Goal: Task Accomplishment & Management: Manage account settings

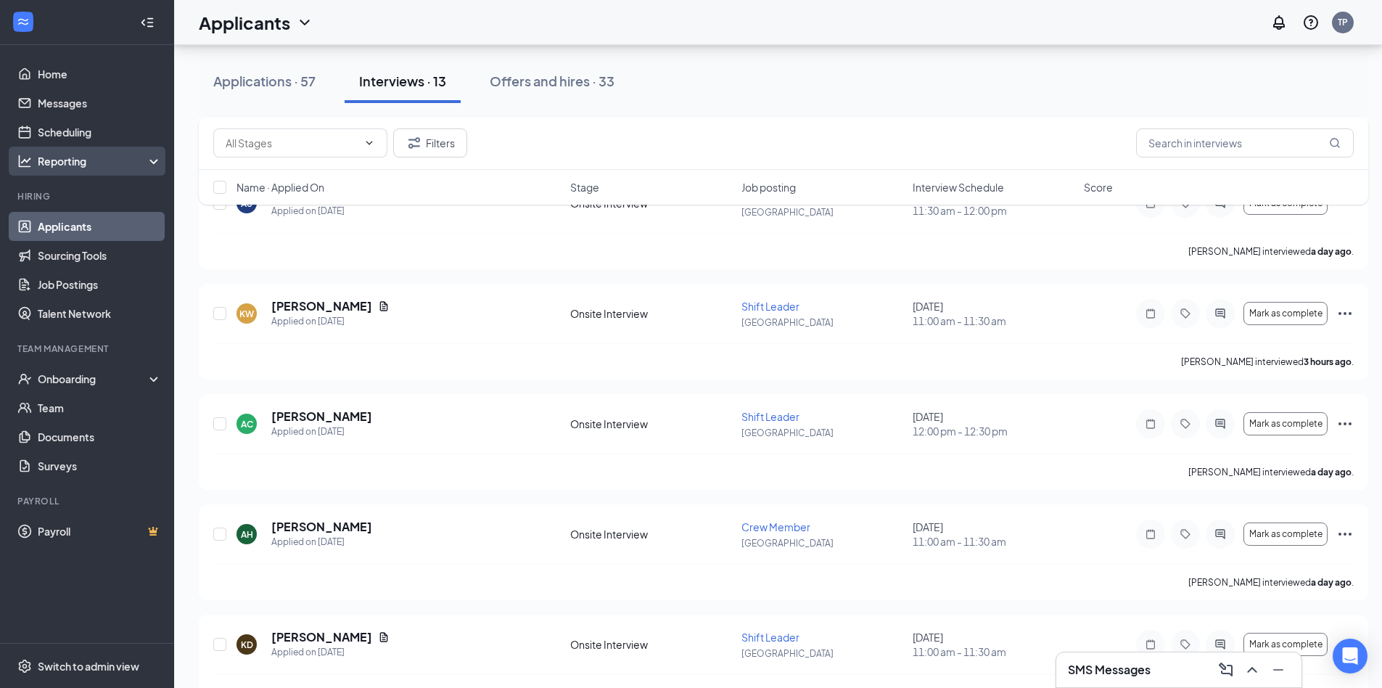
scroll to position [218, 0]
click at [96, 136] on link "Scheduling" at bounding box center [100, 131] width 124 height 29
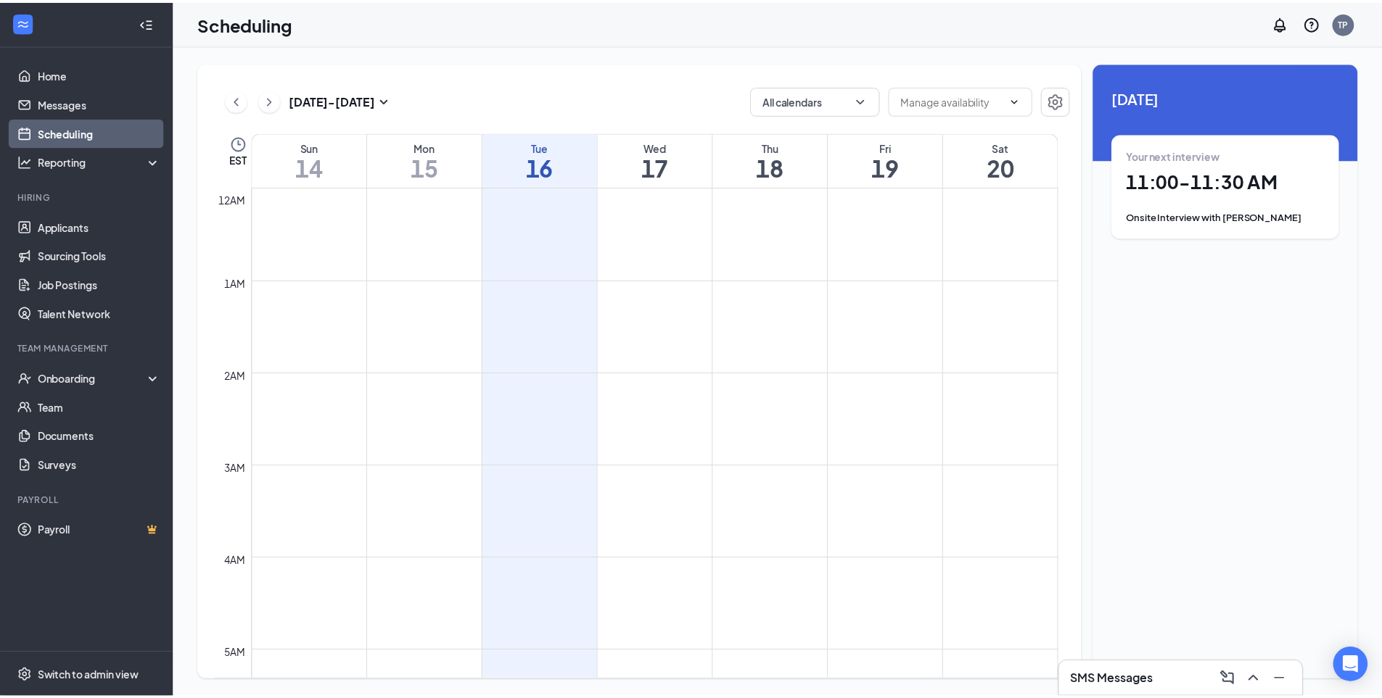
scroll to position [713, 0]
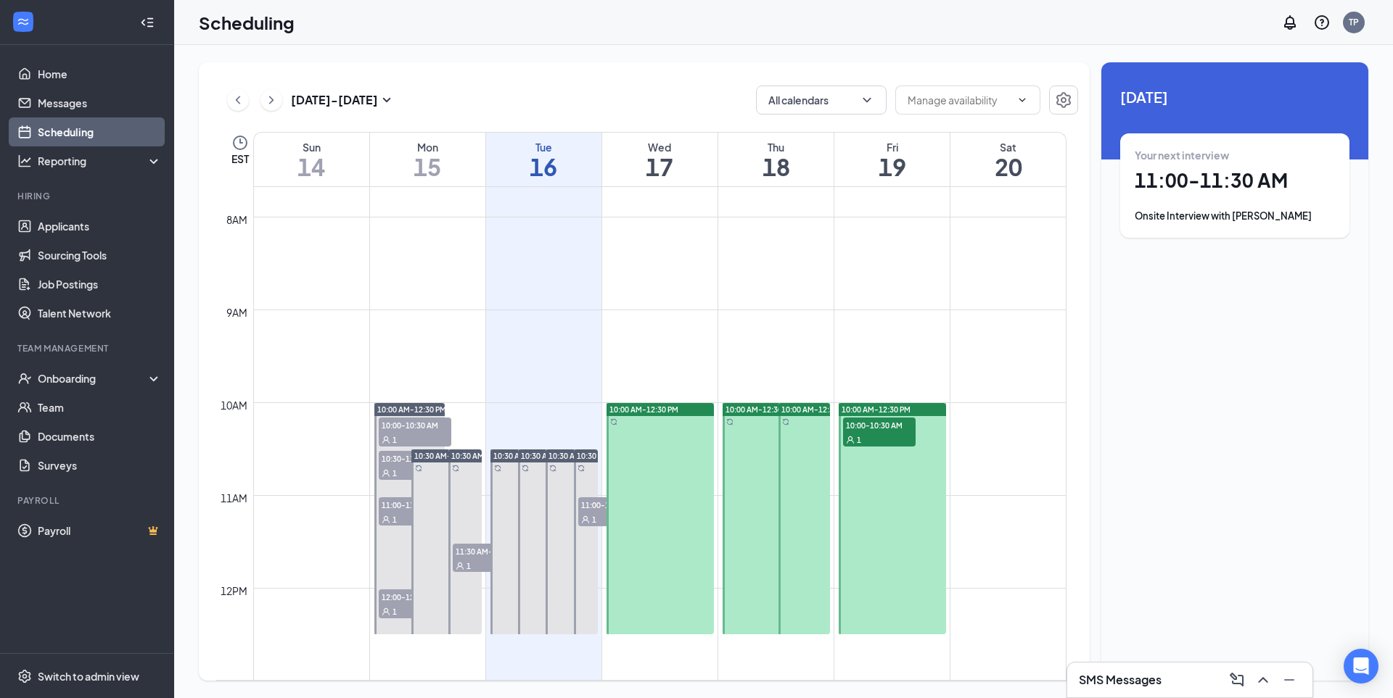
click at [658, 458] on div at bounding box center [659, 518] width 107 height 231
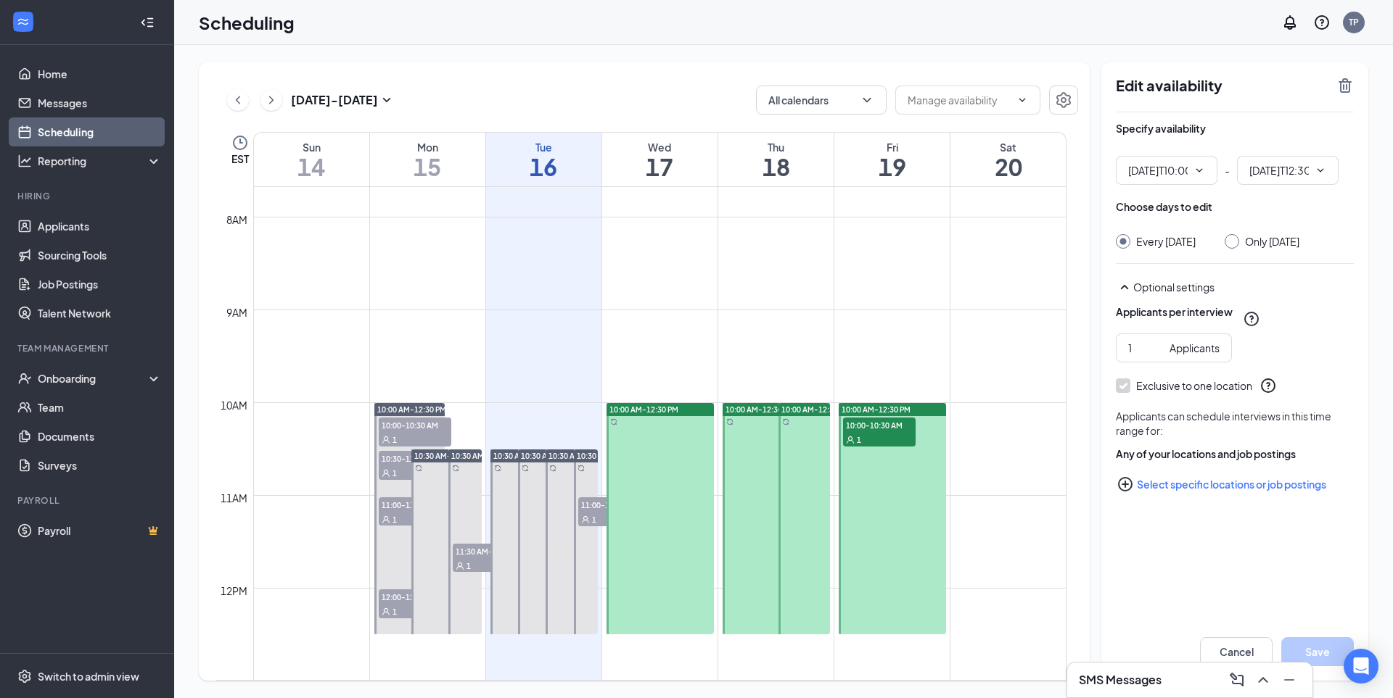
type input "10:00 AM"
type input "12:30 PM"
click at [66, 383] on div "Onboarding" at bounding box center [94, 378] width 112 height 15
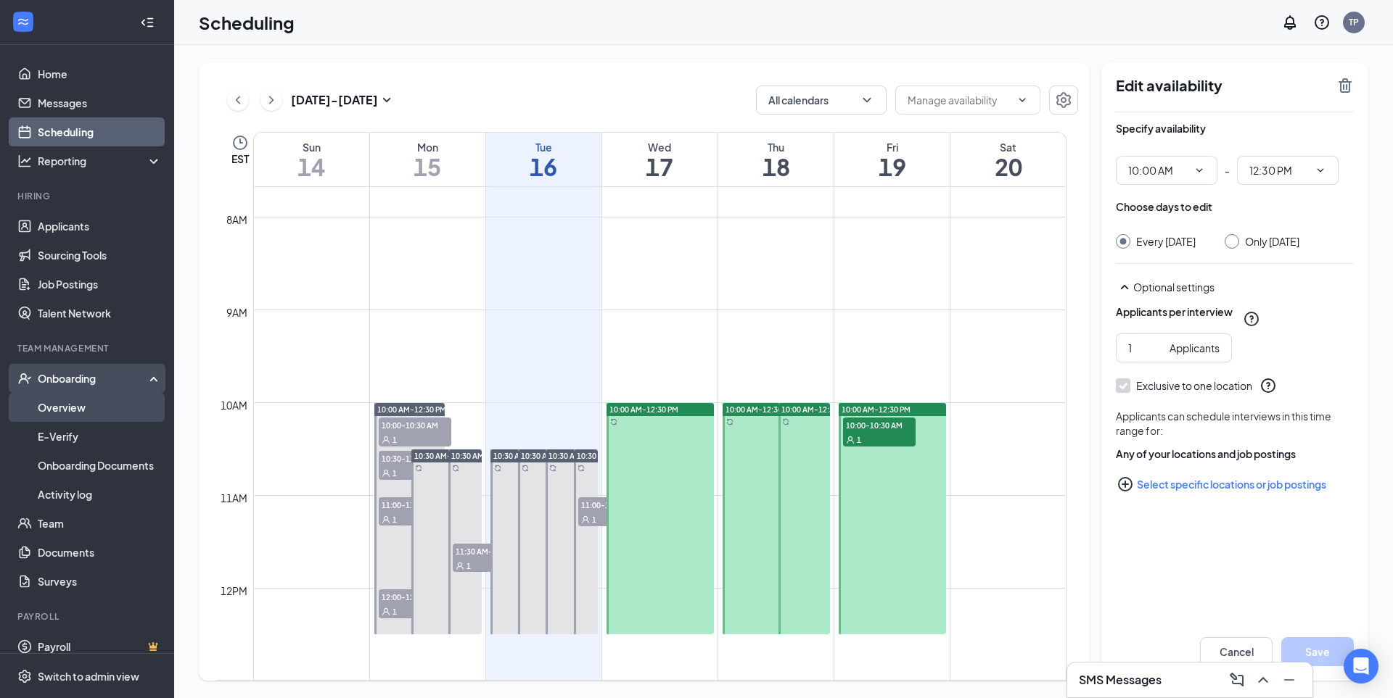
click at [70, 405] on link "Overview" at bounding box center [100, 407] width 124 height 29
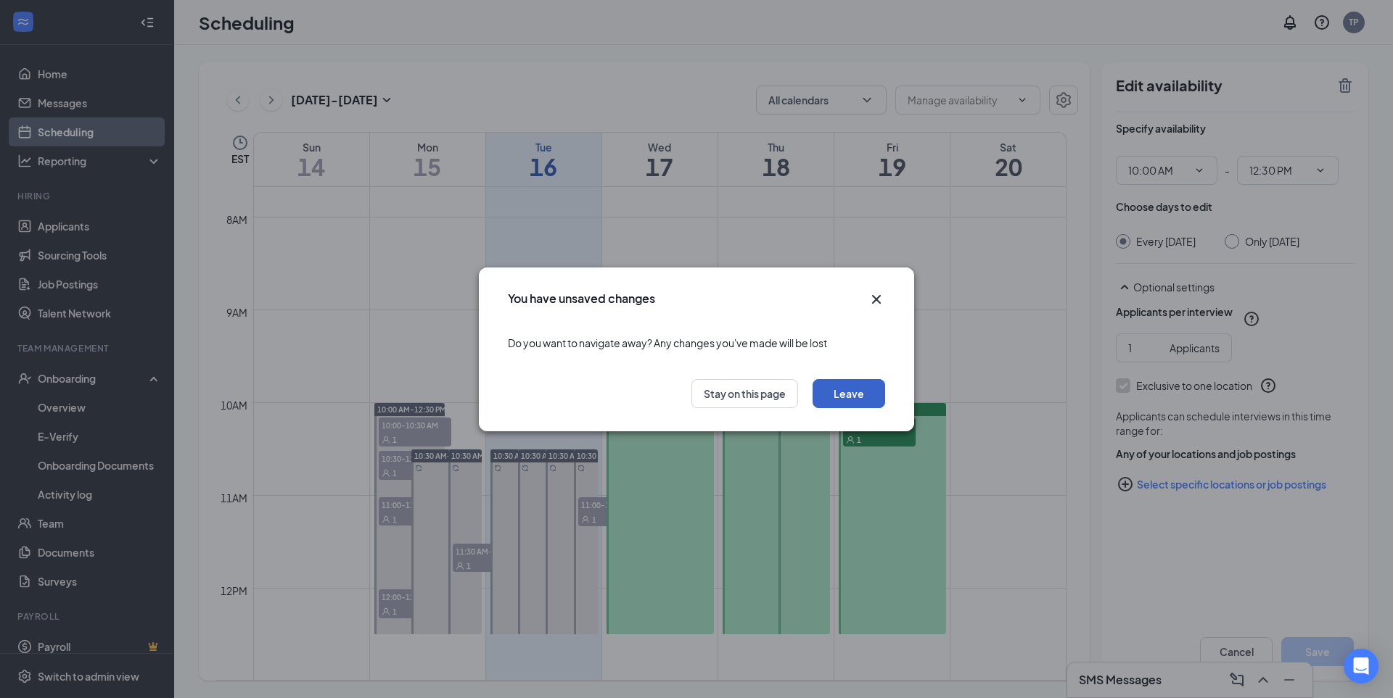
click at [847, 392] on button "Leave" at bounding box center [848, 393] width 73 height 29
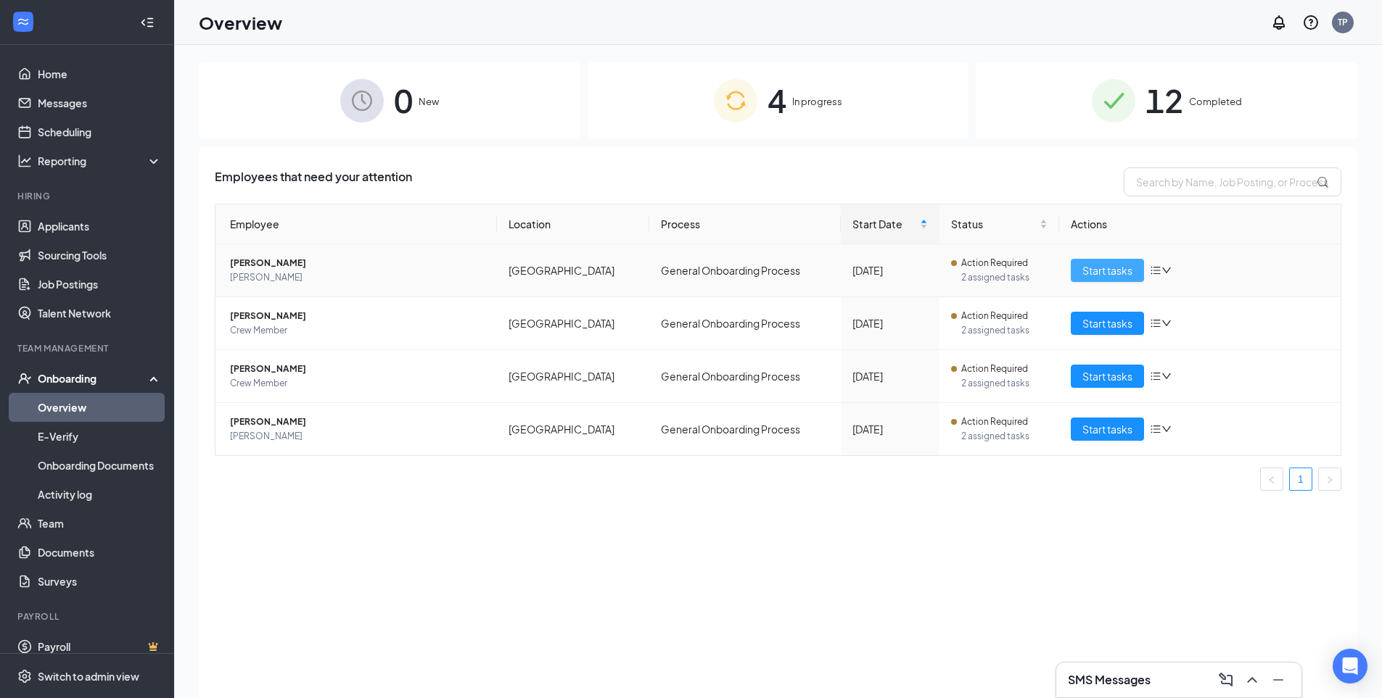
drag, startPoint x: 1105, startPoint y: 271, endPoint x: 1101, endPoint y: 204, distance: 66.8
click at [1104, 271] on span "Start tasks" at bounding box center [1107, 271] width 50 height 16
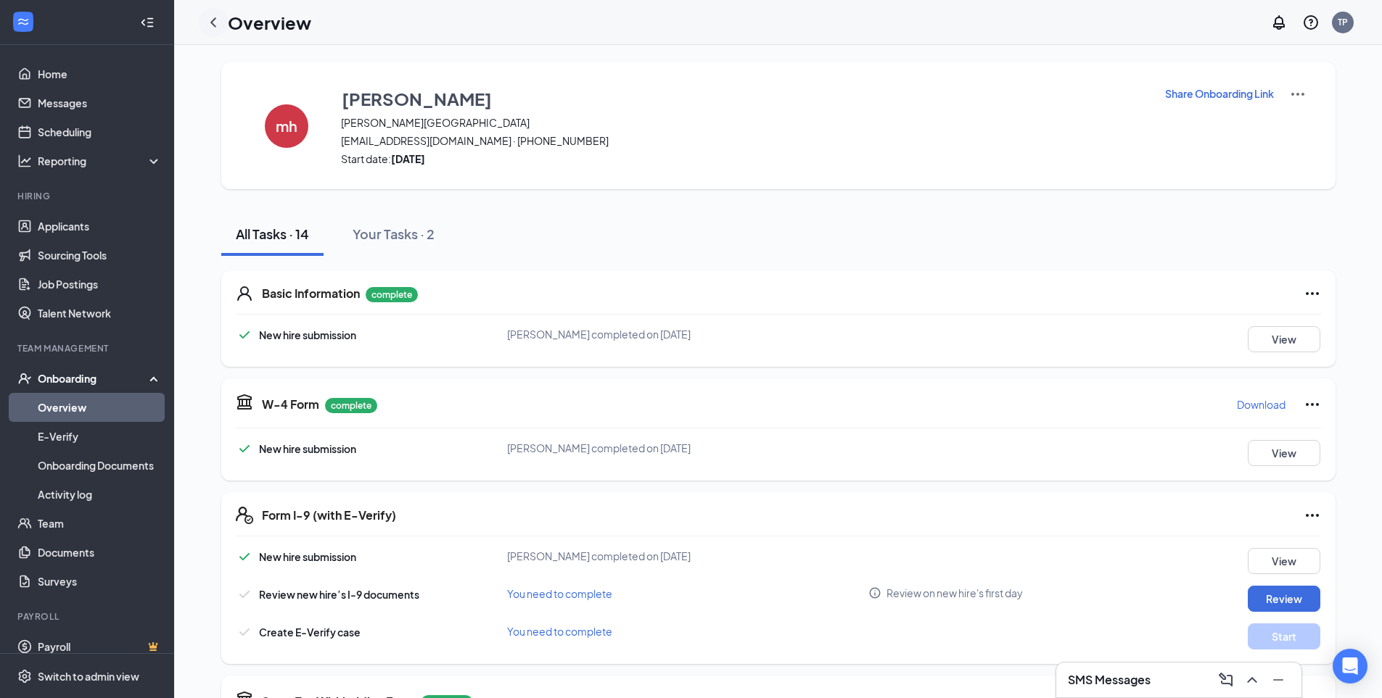
click at [214, 18] on icon "ChevronLeft" at bounding box center [213, 22] width 17 height 17
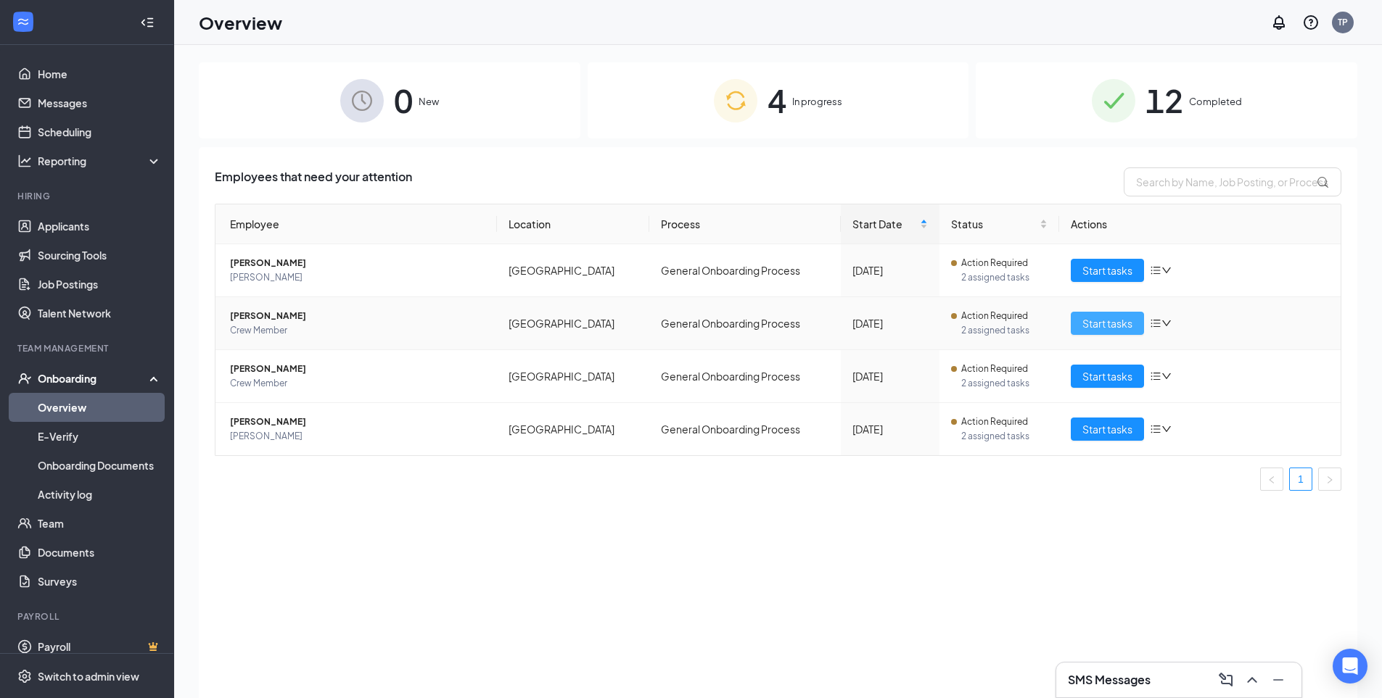
click at [1105, 321] on span "Start tasks" at bounding box center [1107, 323] width 50 height 16
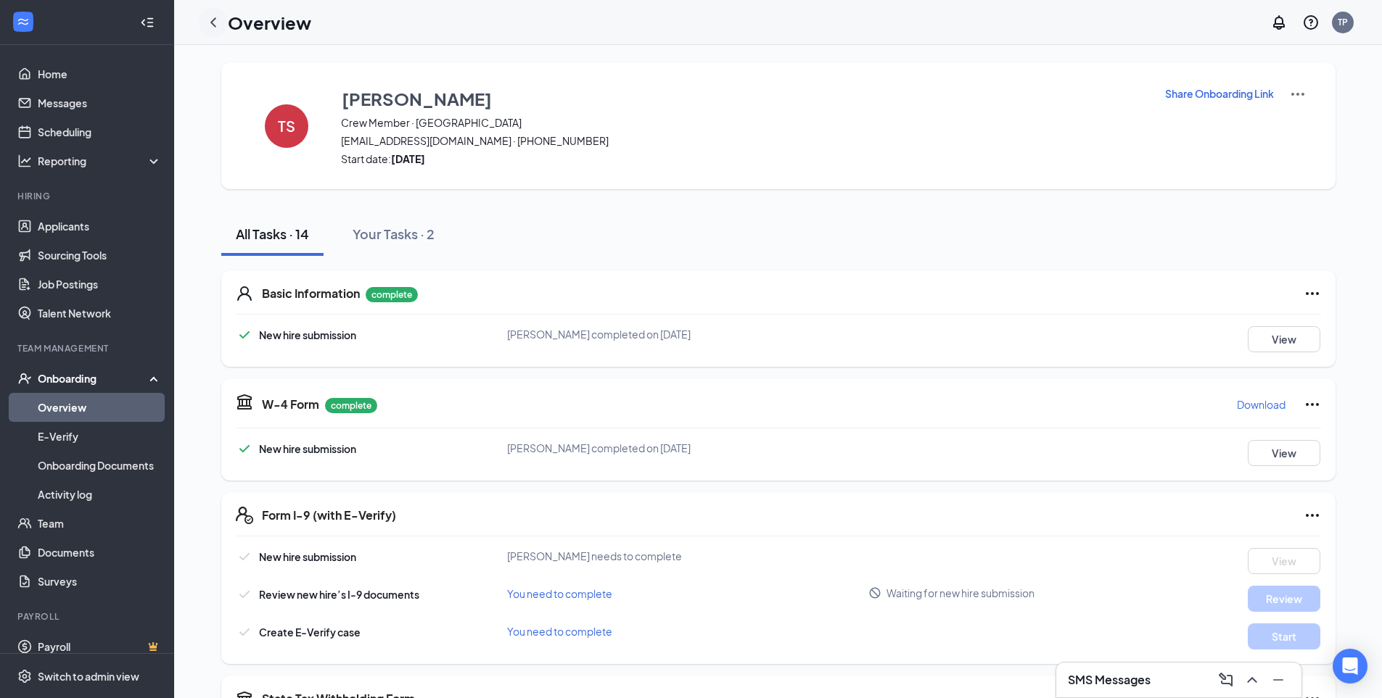
click at [216, 25] on icon "ChevronLeft" at bounding box center [213, 22] width 17 height 17
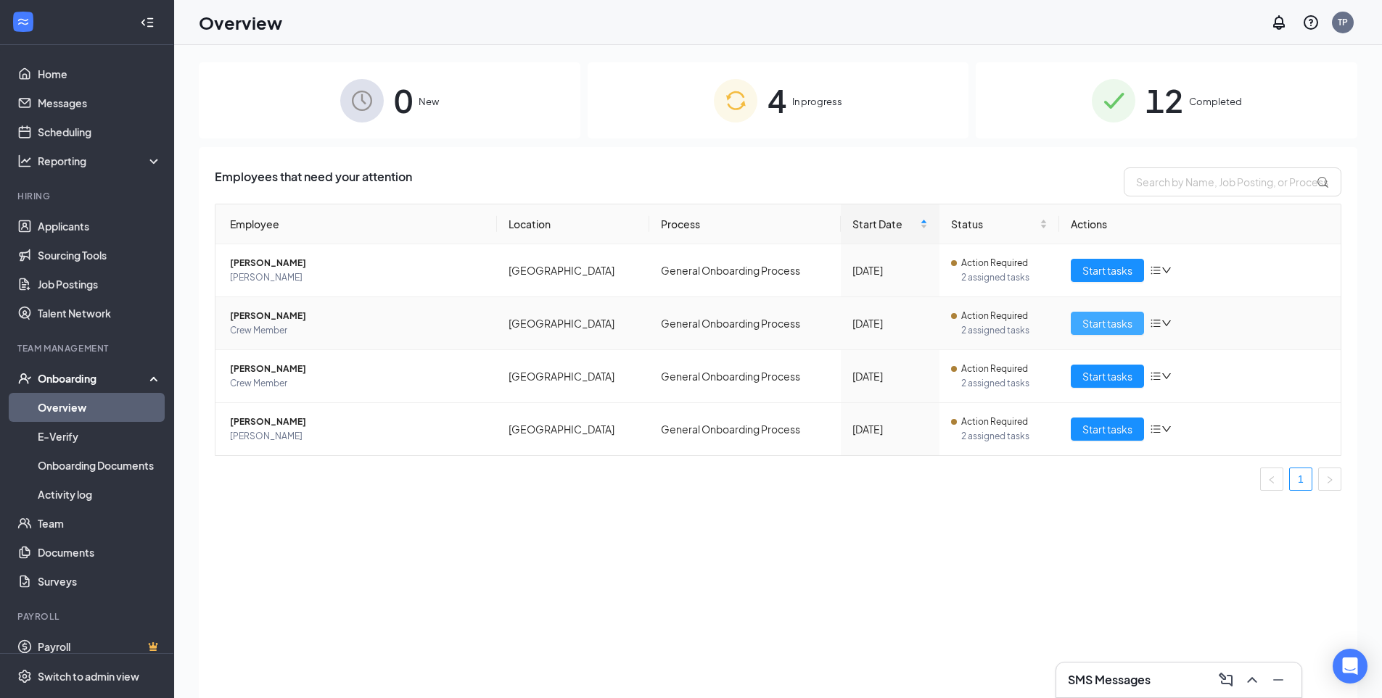
click at [1099, 327] on span "Start tasks" at bounding box center [1107, 323] width 50 height 16
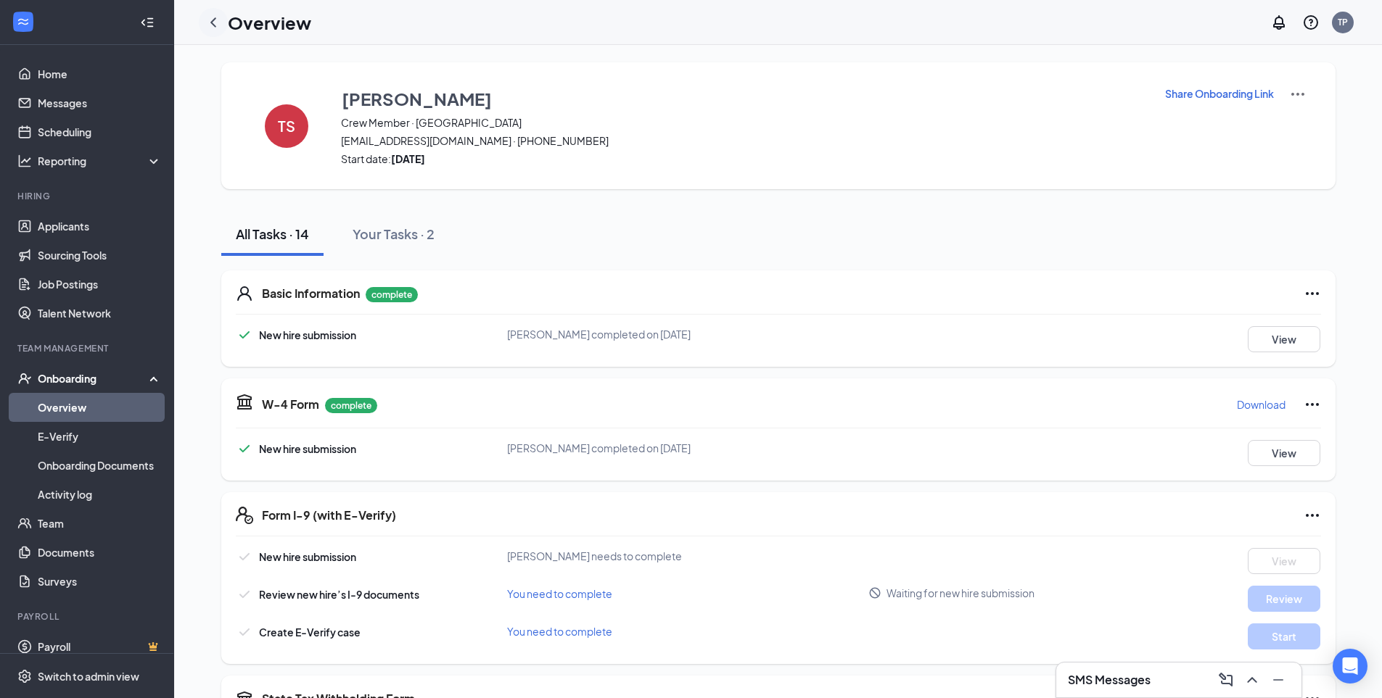
click at [215, 29] on icon "ChevronLeft" at bounding box center [213, 22] width 17 height 17
